Goal: Book appointment/travel/reservation

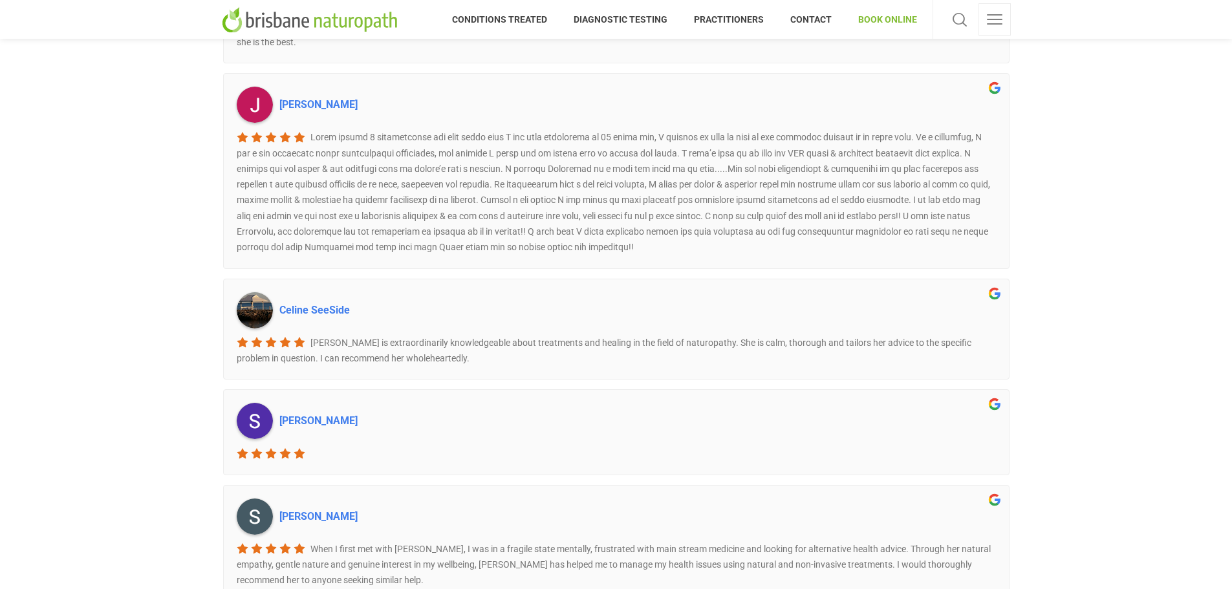
scroll to position [1164, 0]
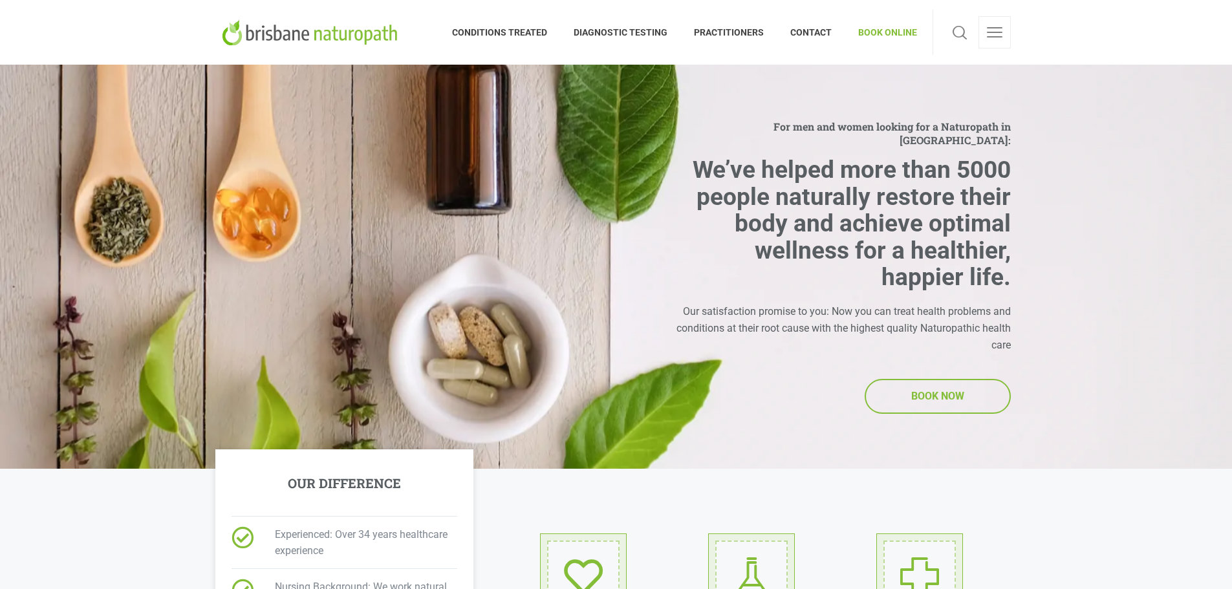
click at [931, 393] on span "BOOK NOW" at bounding box center [937, 396] width 53 height 17
